Goal: Task Accomplishment & Management: Complete application form

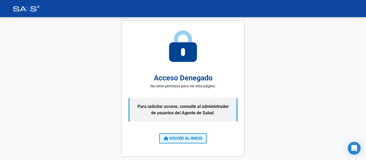
click at [196, 137] on span "VOLVER AL INICIO" at bounding box center [183, 138] width 39 height 5
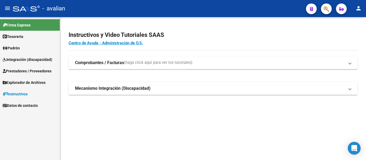
click at [16, 59] on span "Integración (discapacidad)" at bounding box center [28, 60] width 50 height 6
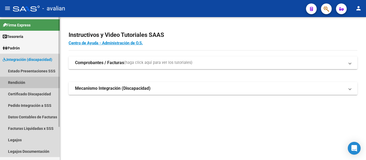
click at [27, 83] on link "Rendición" at bounding box center [30, 83] width 60 height 12
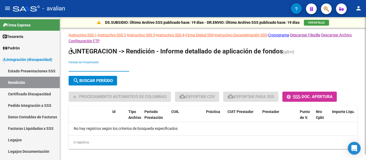
click at [81, 68] on input "Periodo de Presentación" at bounding box center [99, 68] width 61 height 5
type input "202504"
click at [93, 77] on button "search Buscar Período" at bounding box center [93, 81] width 48 height 10
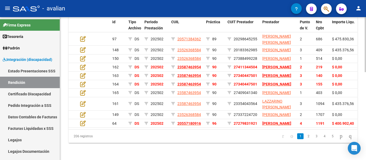
click at [349, 134] on icon "go to last page" at bounding box center [350, 136] width 4 height 6
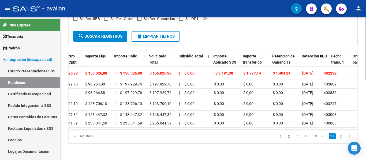
scroll to position [0, 286]
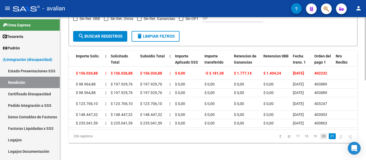
click at [320, 137] on link "20" at bounding box center [323, 137] width 7 height 6
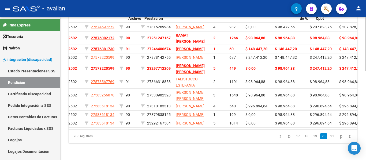
scroll to position [0, 0]
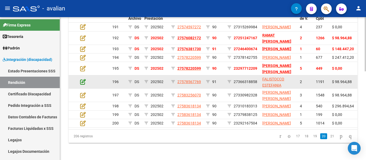
click at [83, 79] on icon at bounding box center [83, 82] width 6 height 6
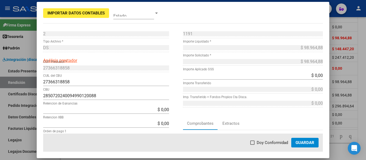
drag, startPoint x: 330, startPoint y: 55, endPoint x: 327, endPoint y: 57, distance: 2.8
click at [328, 57] on div "Importar Datos Contables Estado 2 Punto de Venta * DS Tipo Archivo * Análisis p…" at bounding box center [183, 80] width 366 height 160
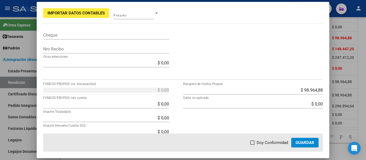
scroll to position [208, 0]
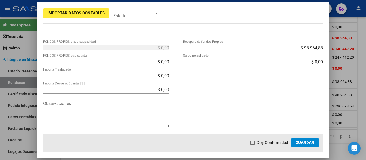
click at [344, 113] on div at bounding box center [183, 80] width 366 height 160
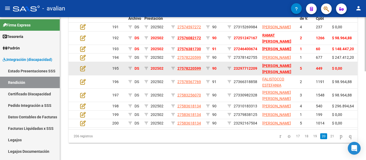
click at [240, 66] on span "23297712209" at bounding box center [246, 68] width 24 height 4
click at [81, 66] on icon at bounding box center [83, 69] width 6 height 6
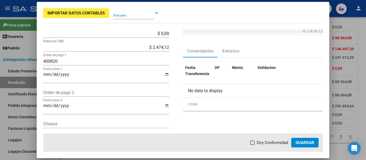
scroll to position [27, 0]
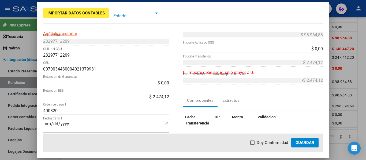
click at [139, 13] on span at bounding box center [133, 13] width 41 height 12
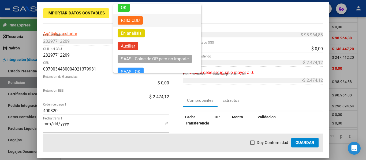
scroll to position [34, 0]
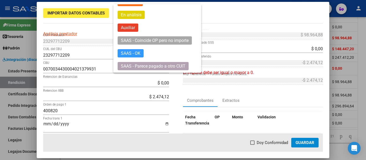
click at [226, 17] on div at bounding box center [183, 80] width 366 height 160
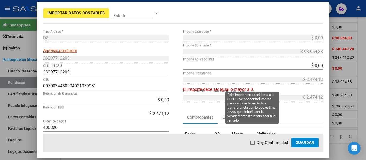
scroll to position [0, 0]
